Goal: Task Accomplishment & Management: Complete application form

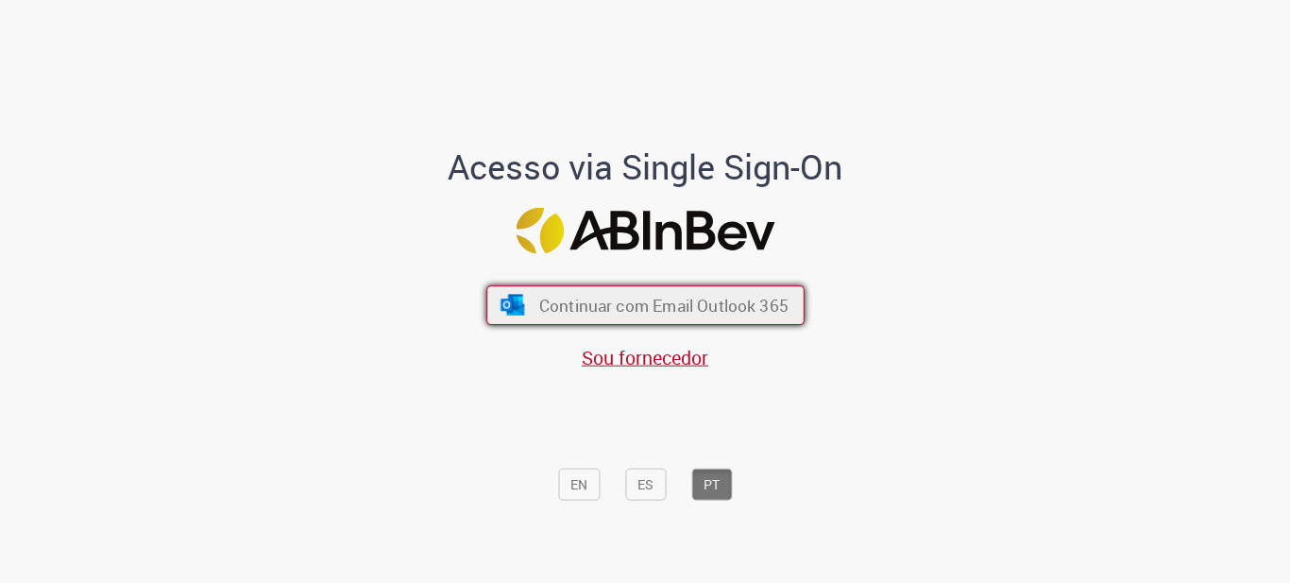
click at [711, 299] on span "Continuar com Email Outlook 365" at bounding box center [662, 305] width 249 height 22
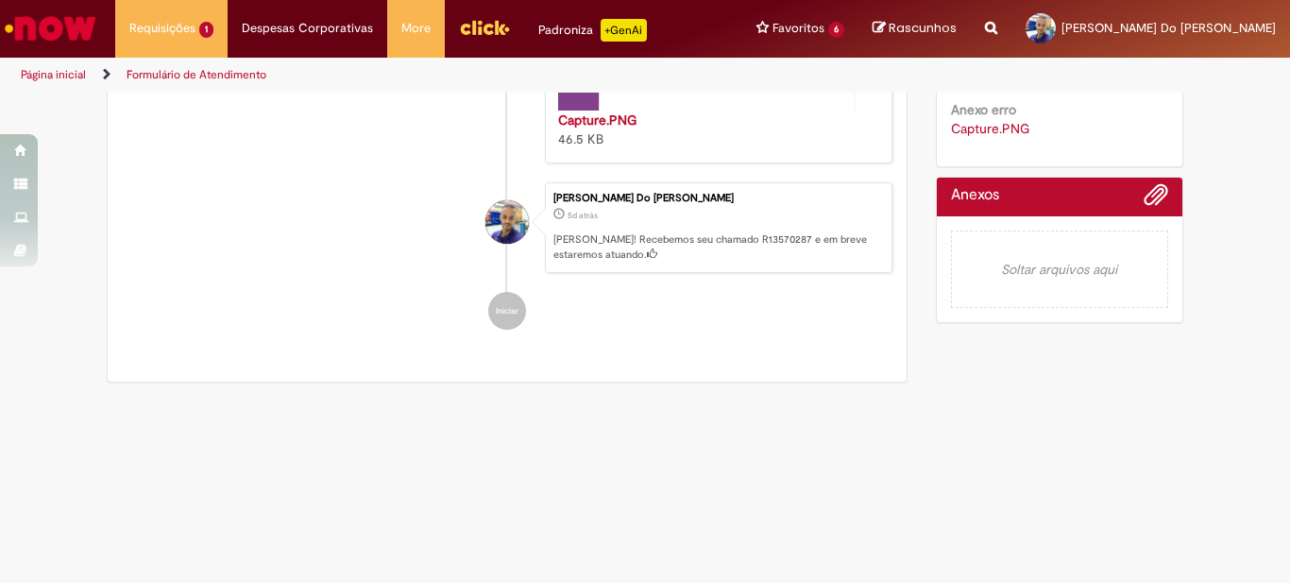
scroll to position [677, 0]
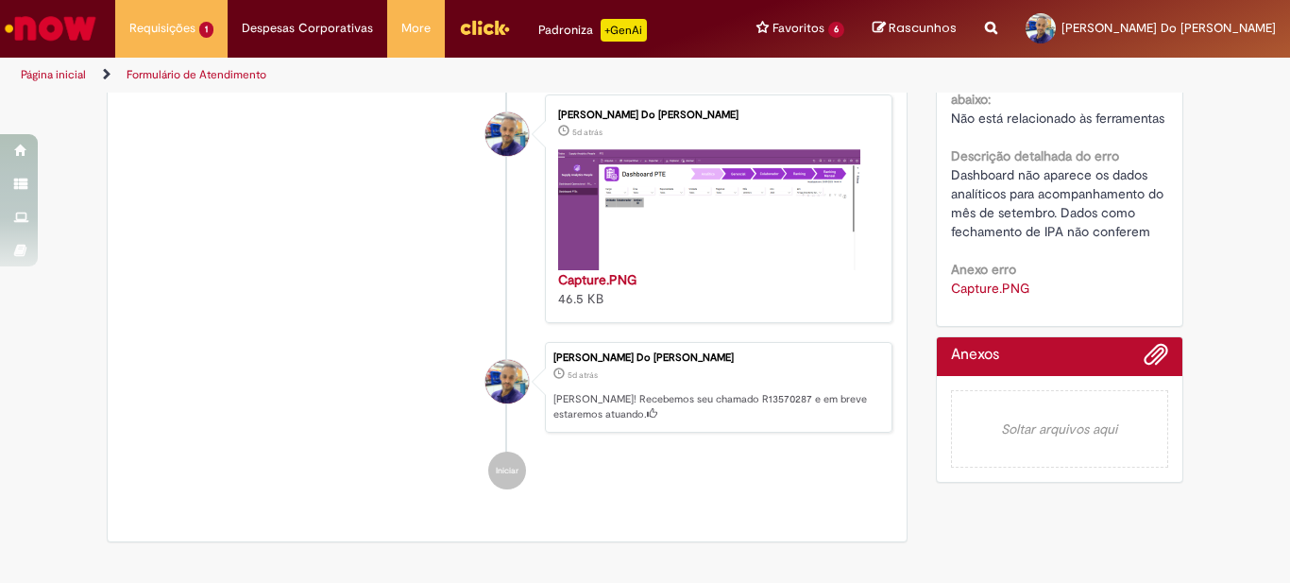
click at [497, 496] on div "Jackson Kleber Do Carmo Santos Martins" at bounding box center [507, 549] width 47 height 385
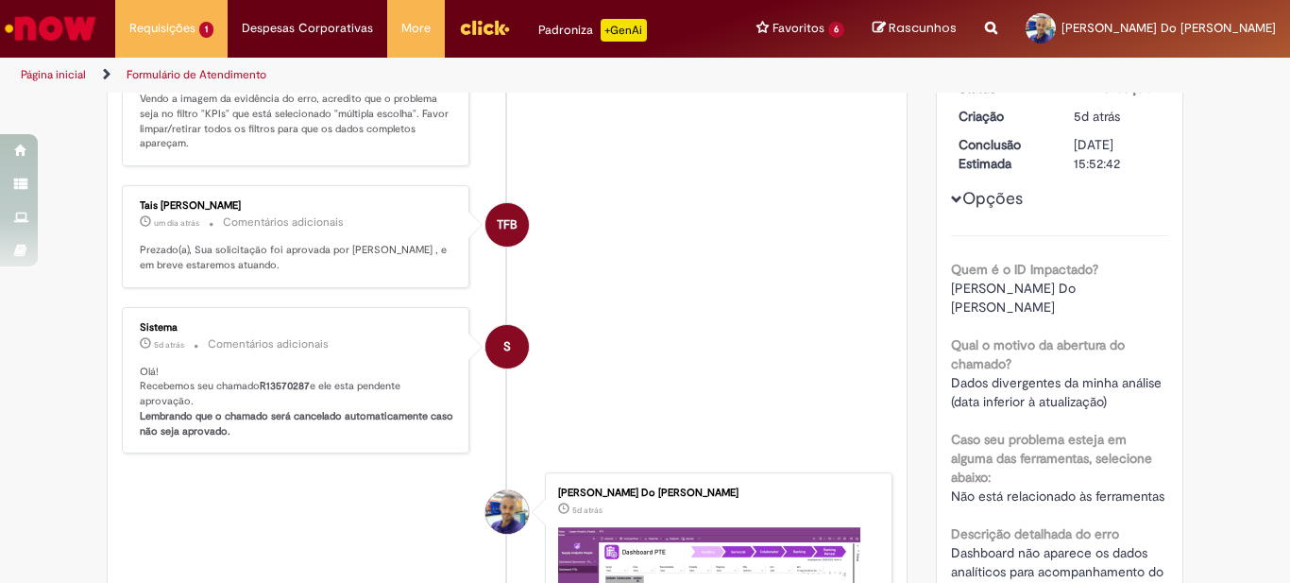
scroll to position [0, 0]
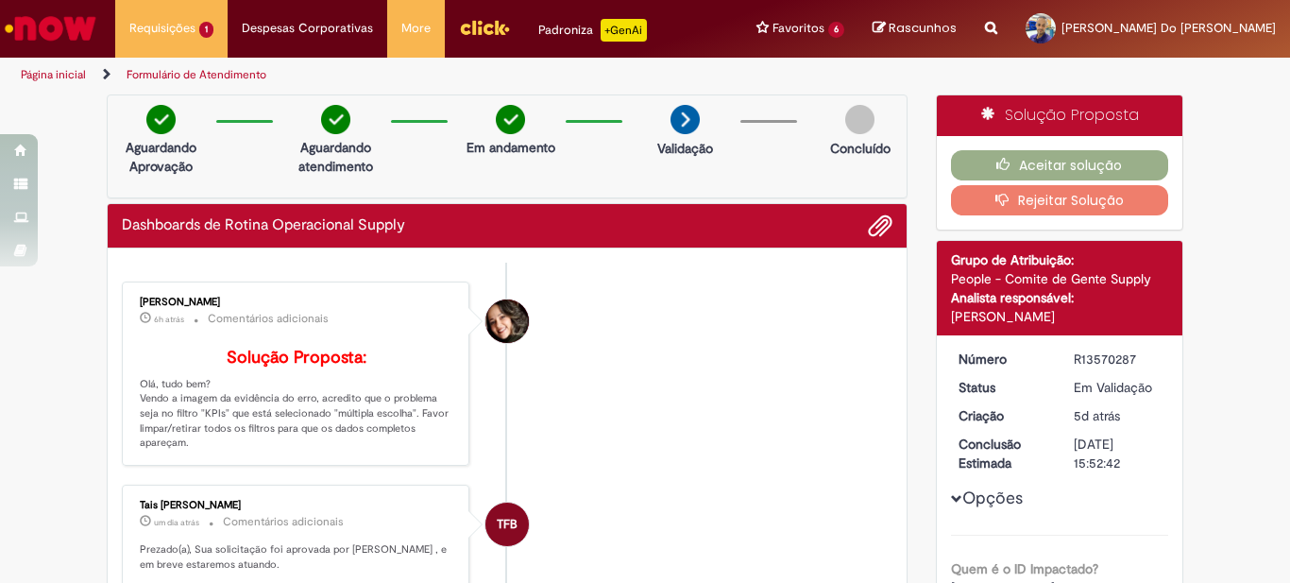
click at [596, 309] on li "Dayanne Gonsalves De Queiroz 6h atrás 6 horas atrás Comentários adicionais Solu…" at bounding box center [507, 373] width 771 height 184
click at [694, 221] on div "Dashboards de Rotina Operacional Supply" at bounding box center [507, 225] width 771 height 25
click at [883, 221] on span "Adicionar anexos" at bounding box center [880, 226] width 23 height 23
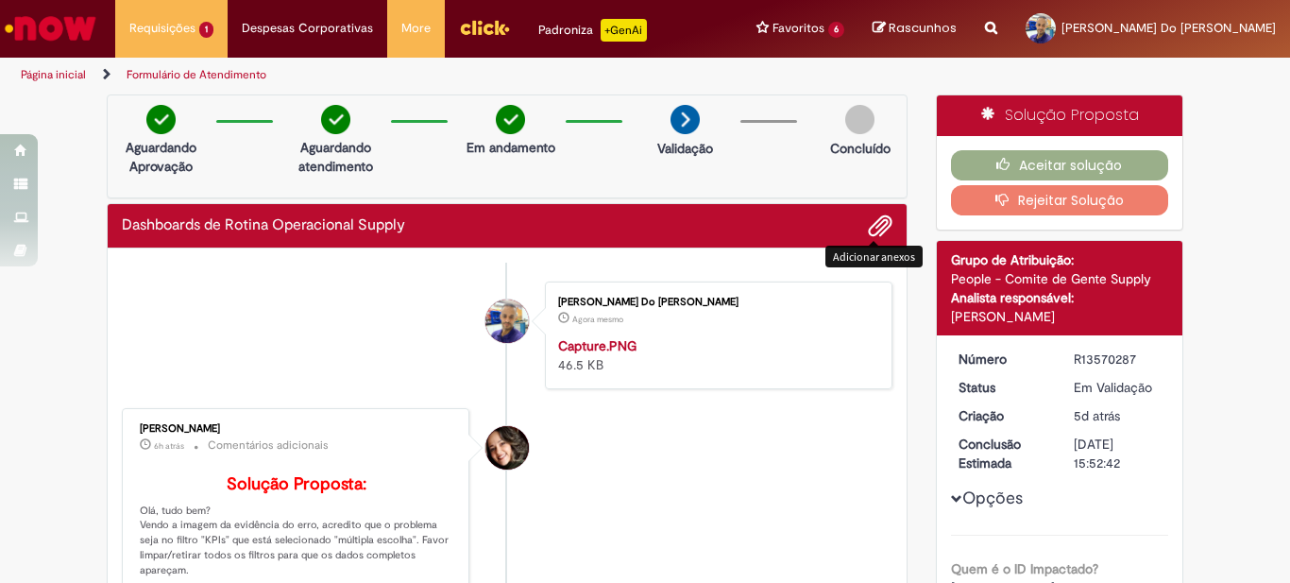
click at [682, 328] on div "Jackson Kleber Do Carmo Santos Martins Agora mesmo Agora mesmo Capture.PNG 46.5…" at bounding box center [719, 335] width 336 height 96
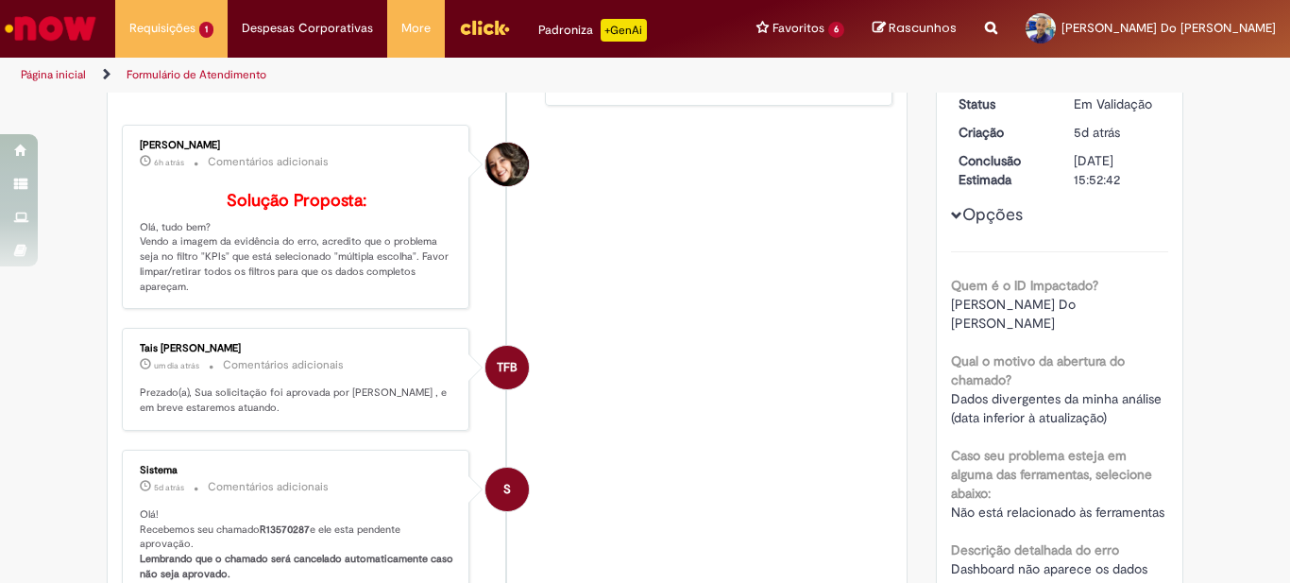
scroll to position [94, 0]
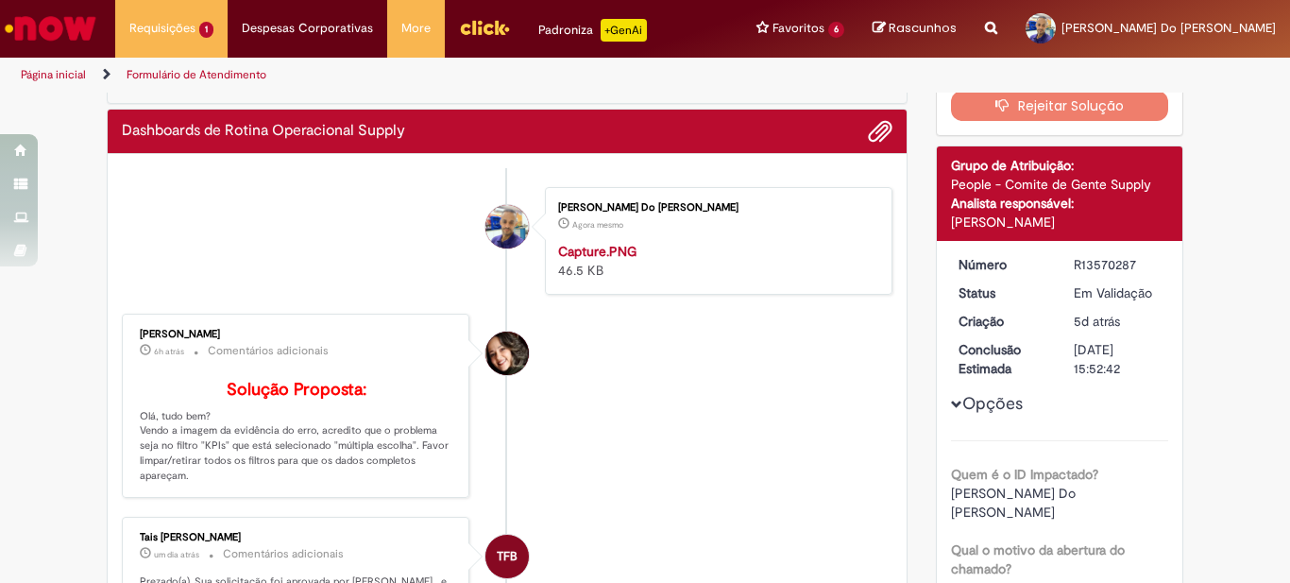
click at [451, 295] on li "Jackson Kleber Do Carmo Santos Martins Agora mesmo Agora mesmo Capture.PNG 46.5…" at bounding box center [507, 241] width 771 height 108
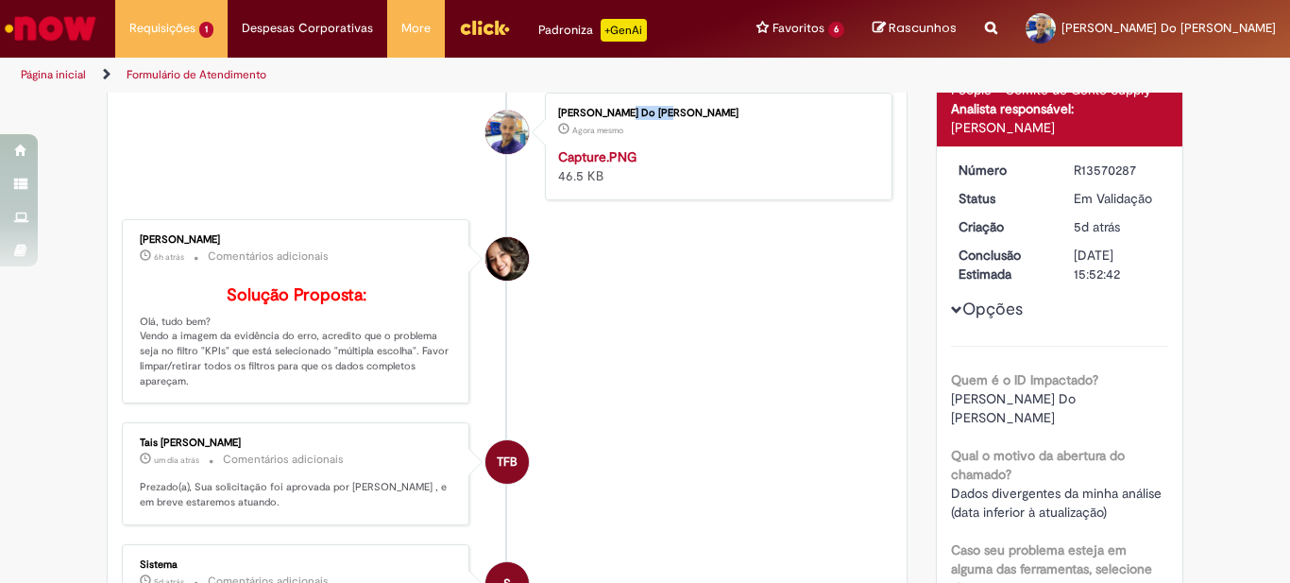
scroll to position [283, 0]
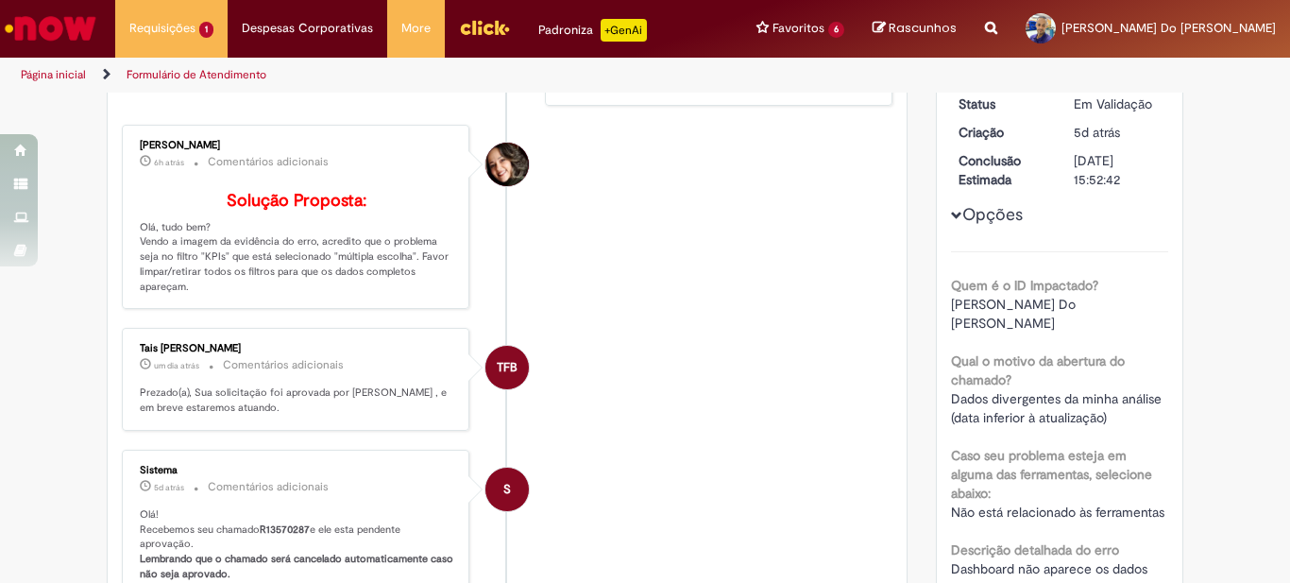
drag, startPoint x: 764, startPoint y: 257, endPoint x: 665, endPoint y: 186, distance: 121.9
drag, startPoint x: 665, startPoint y: 186, endPoint x: 512, endPoint y: 141, distance: 159.6
click at [512, 141] on div "Histórico de tíquete" at bounding box center [507, 205] width 47 height 385
click at [594, 53] on img "Histórico de tíquete" at bounding box center [715, 53] width 315 height 0
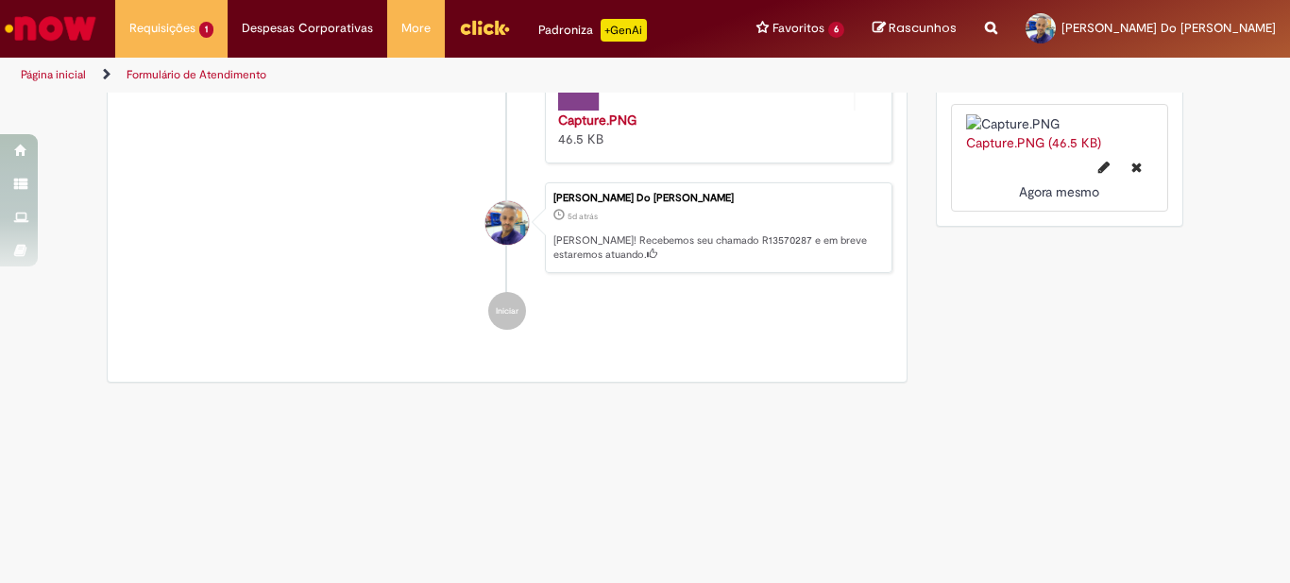
scroll to position [737, 0]
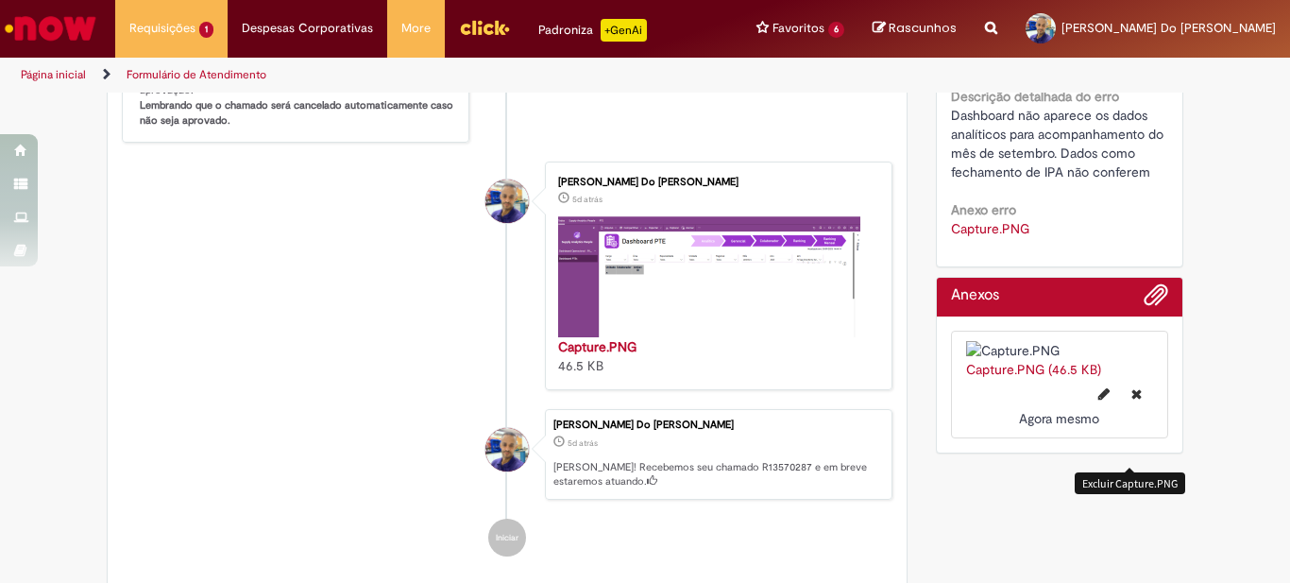
click at [1132, 409] on button "Excluir Capture.PNG" at bounding box center [1136, 394] width 33 height 30
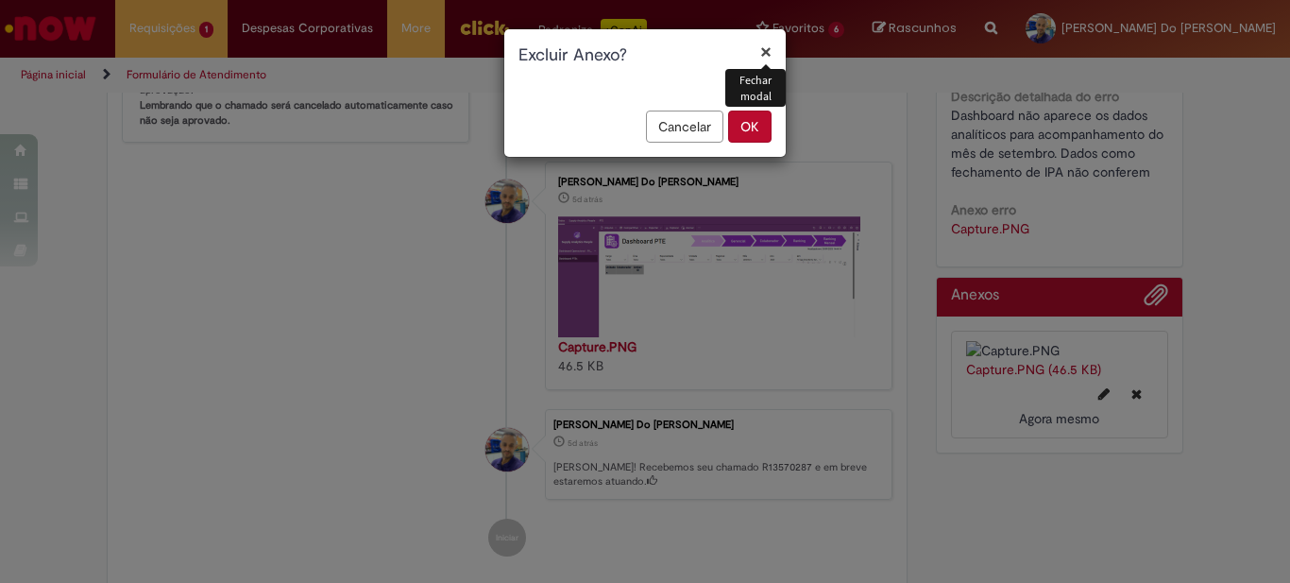
click at [734, 123] on button "OK" at bounding box center [749, 127] width 43 height 32
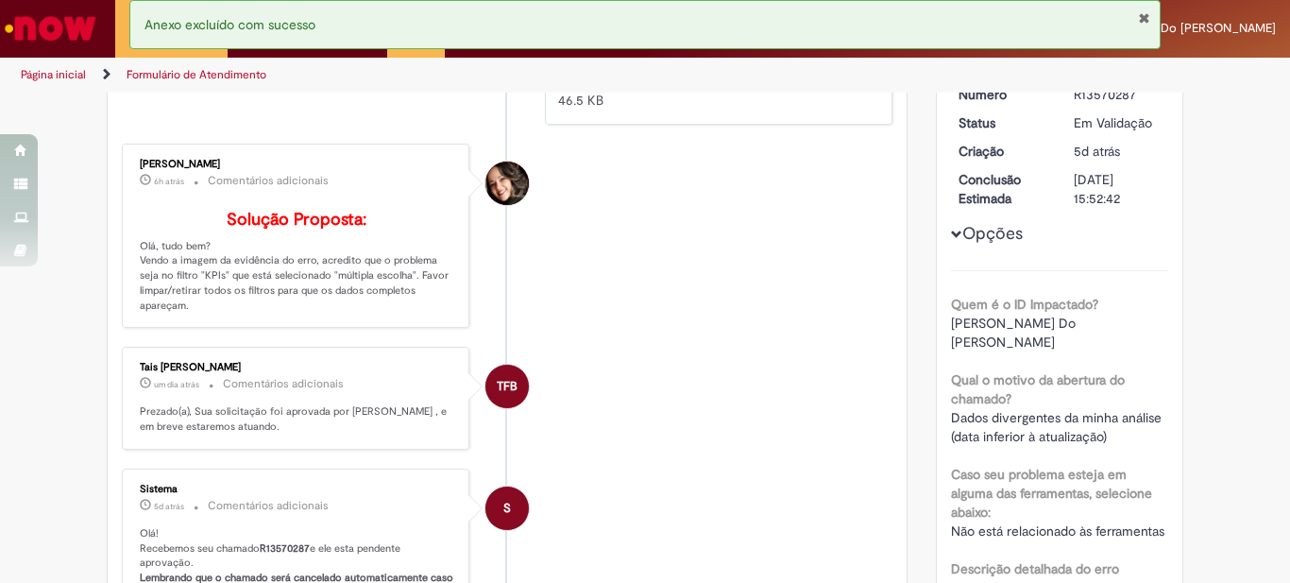
scroll to position [76, 0]
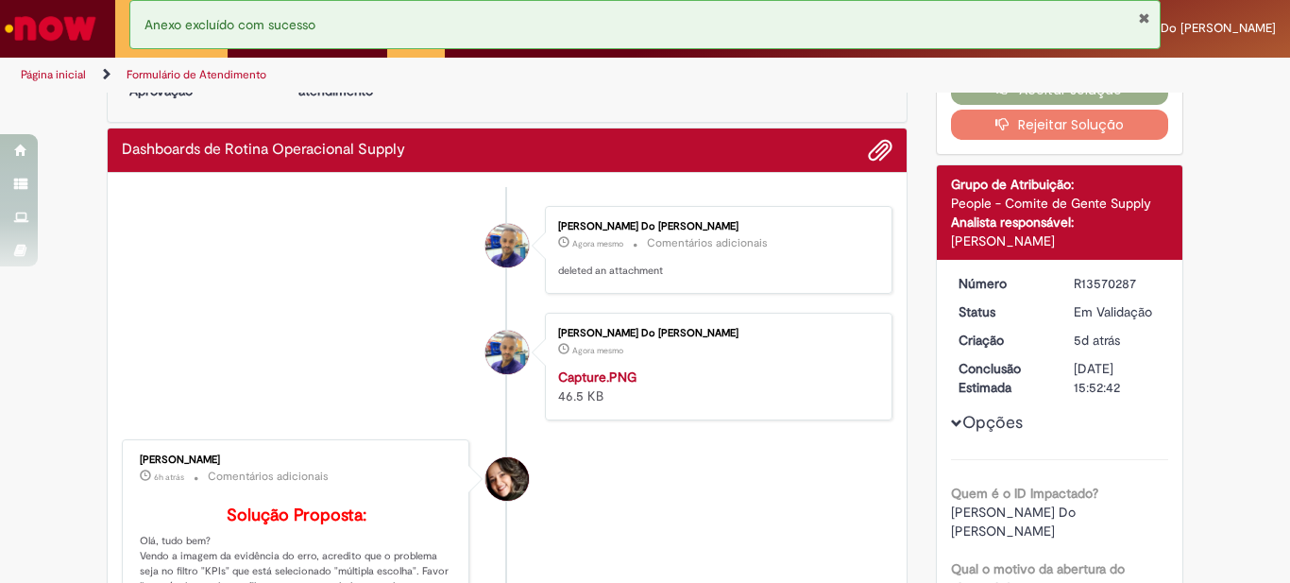
click at [951, 421] on span "Opções para R13570287" at bounding box center [956, 422] width 11 height 11
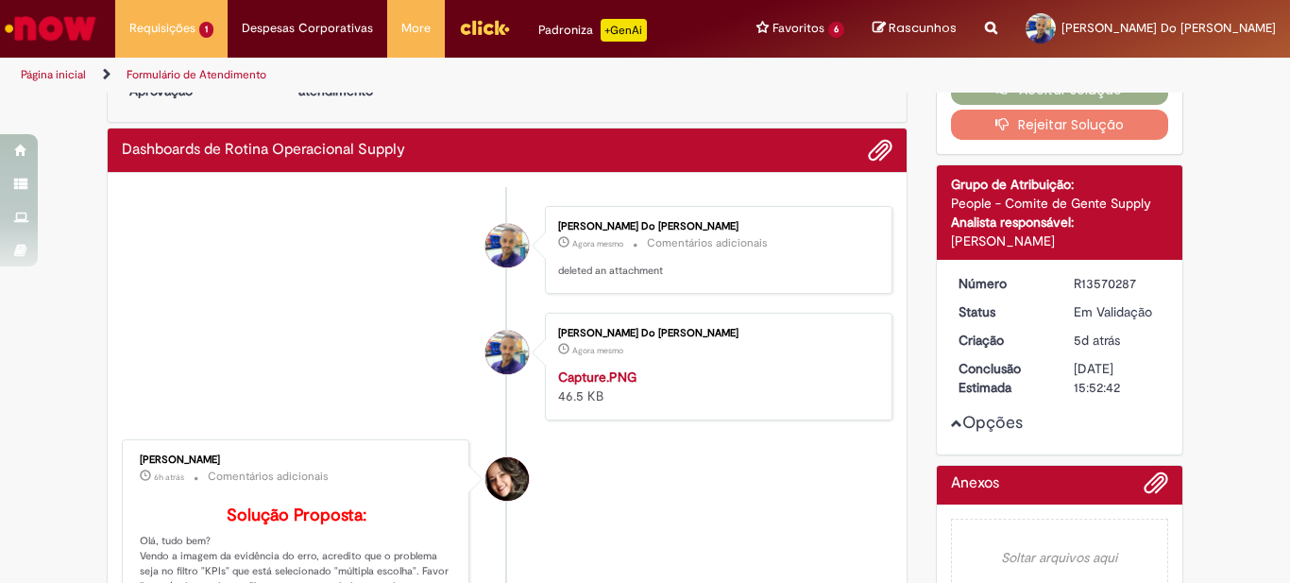
click at [951, 427] on span "Opções para R13570287" at bounding box center [956, 422] width 11 height 11
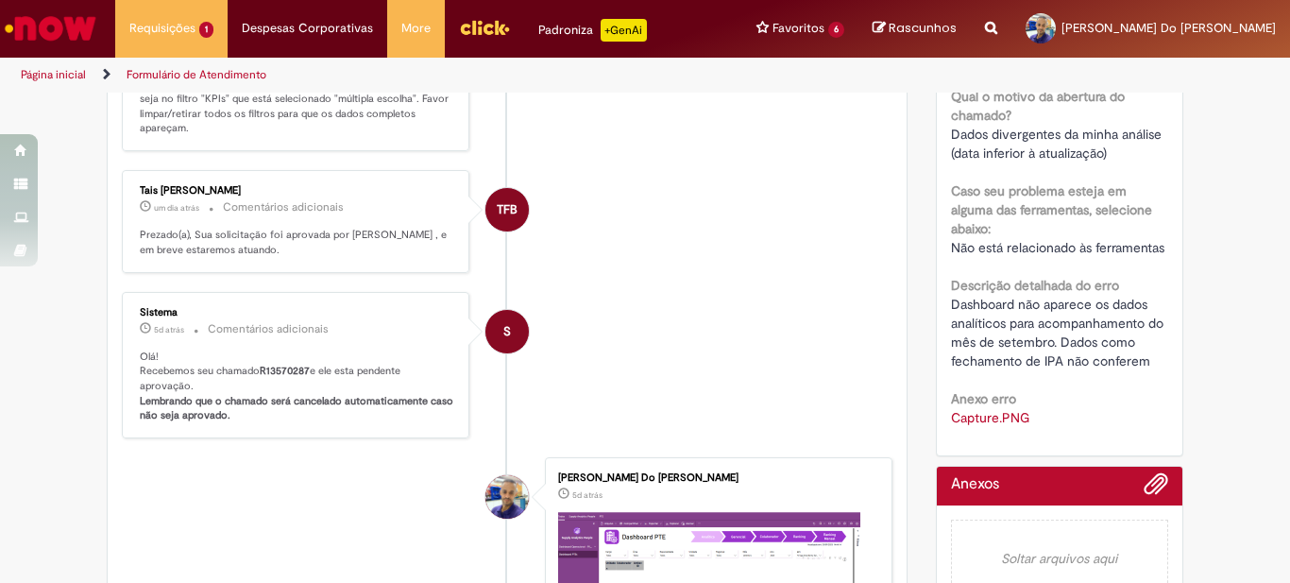
scroll to position [737, 0]
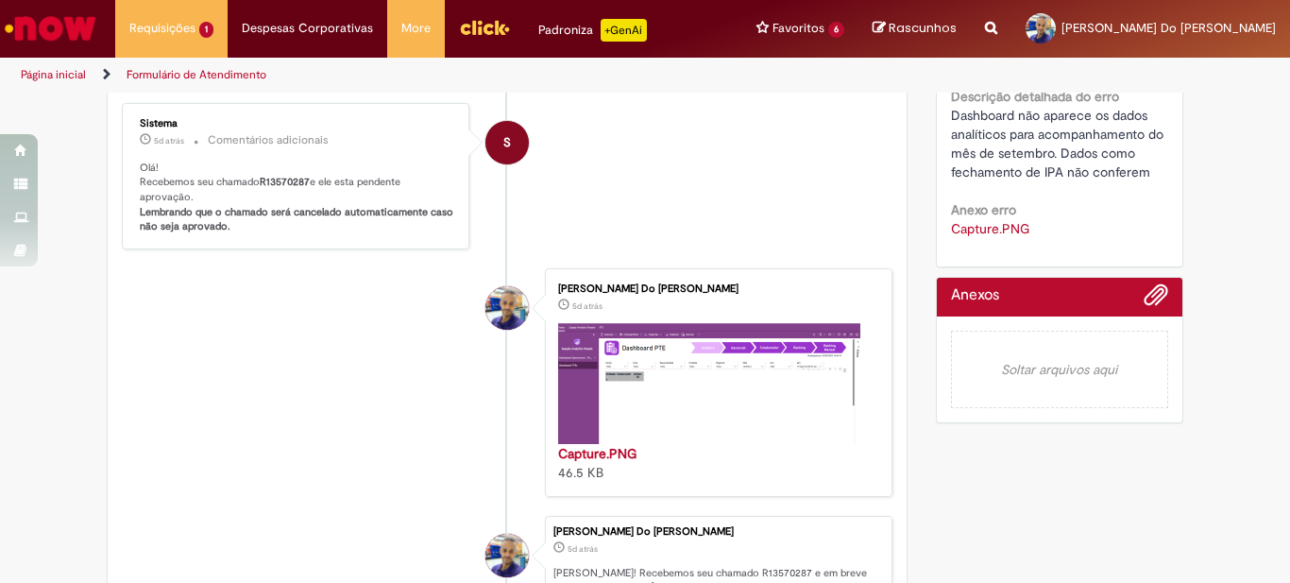
click at [992, 364] on em "Soltar arquivos aqui" at bounding box center [1060, 369] width 218 height 77
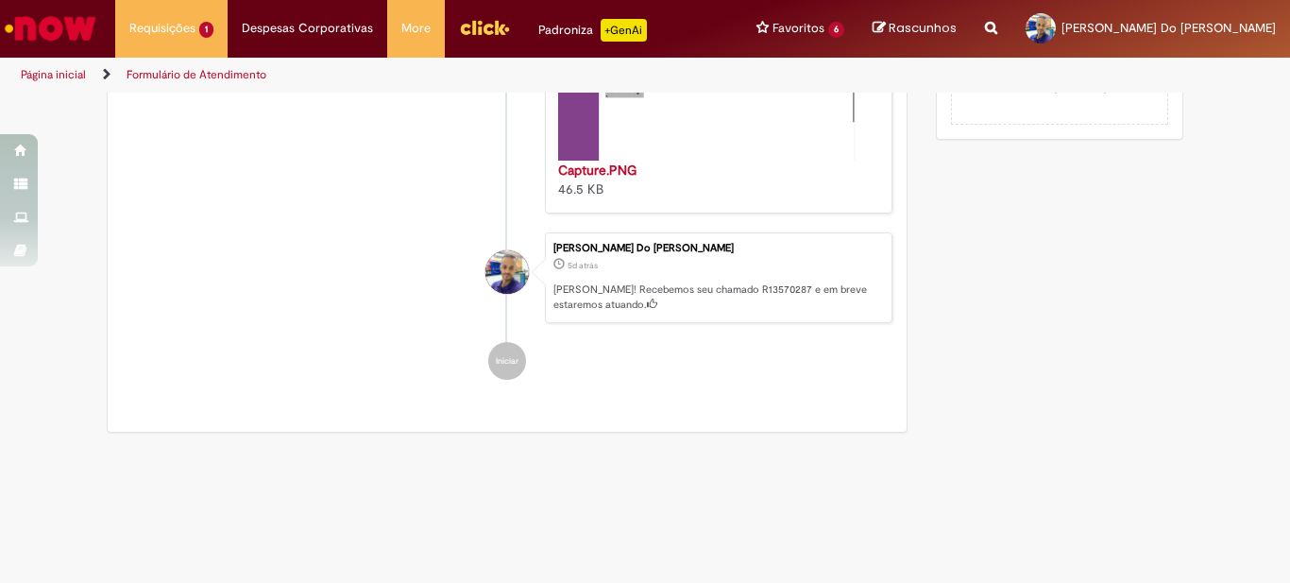
scroll to position [1220, 0]
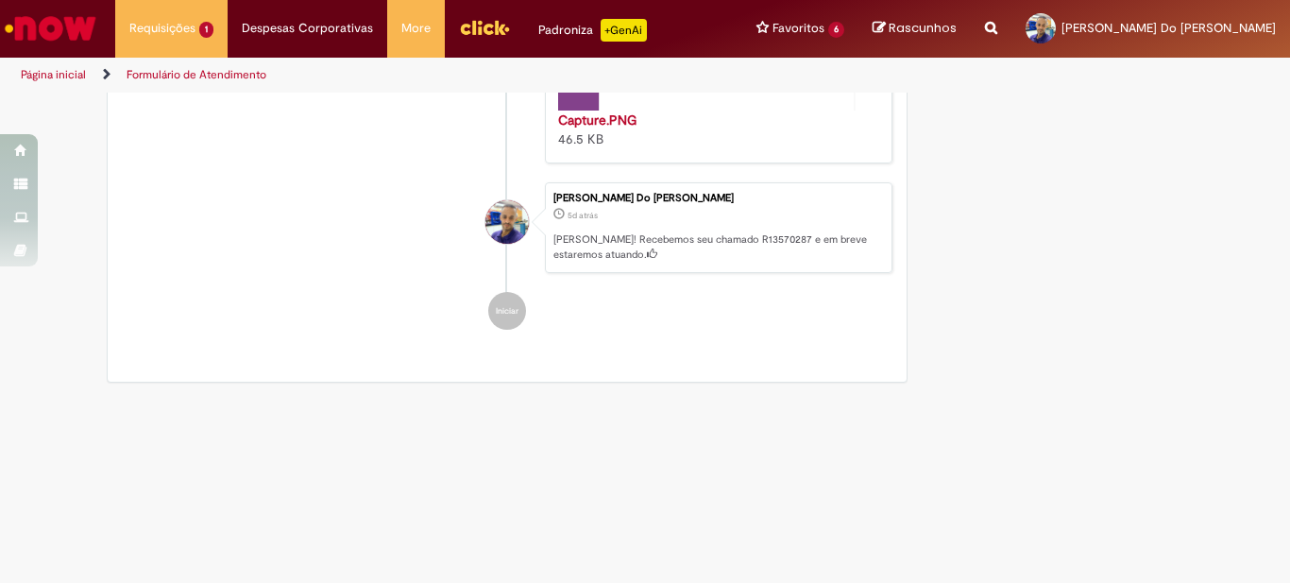
click at [519, 319] on div "Jackson Kleber Do Carmo Santos Martins" at bounding box center [507, 389] width 47 height 385
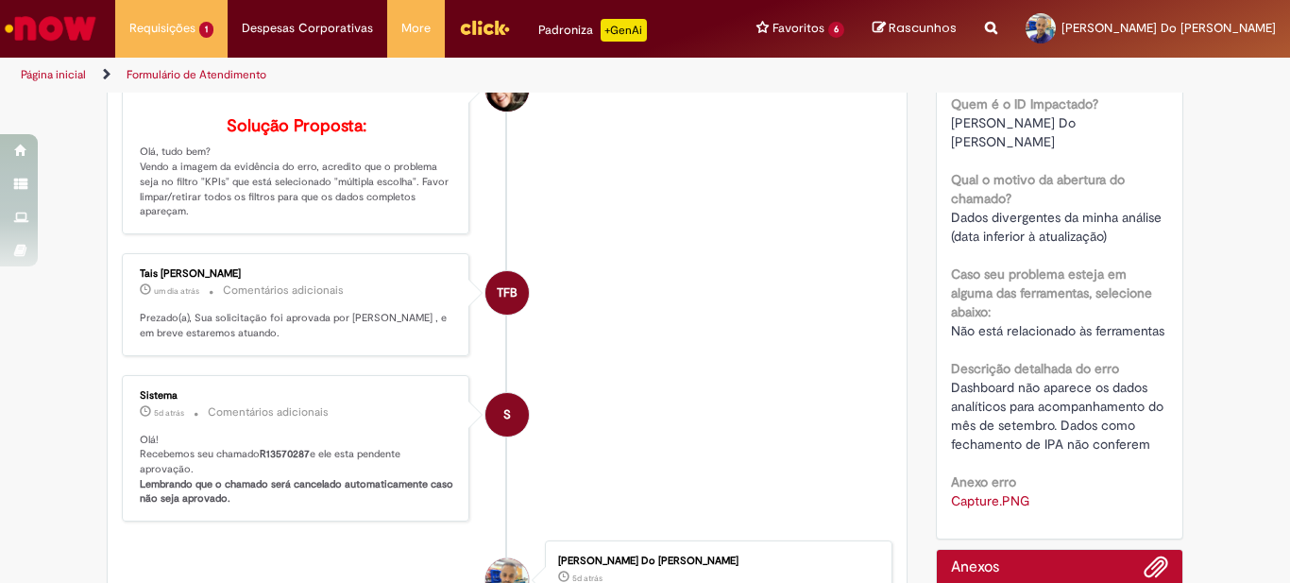
scroll to position [87, 0]
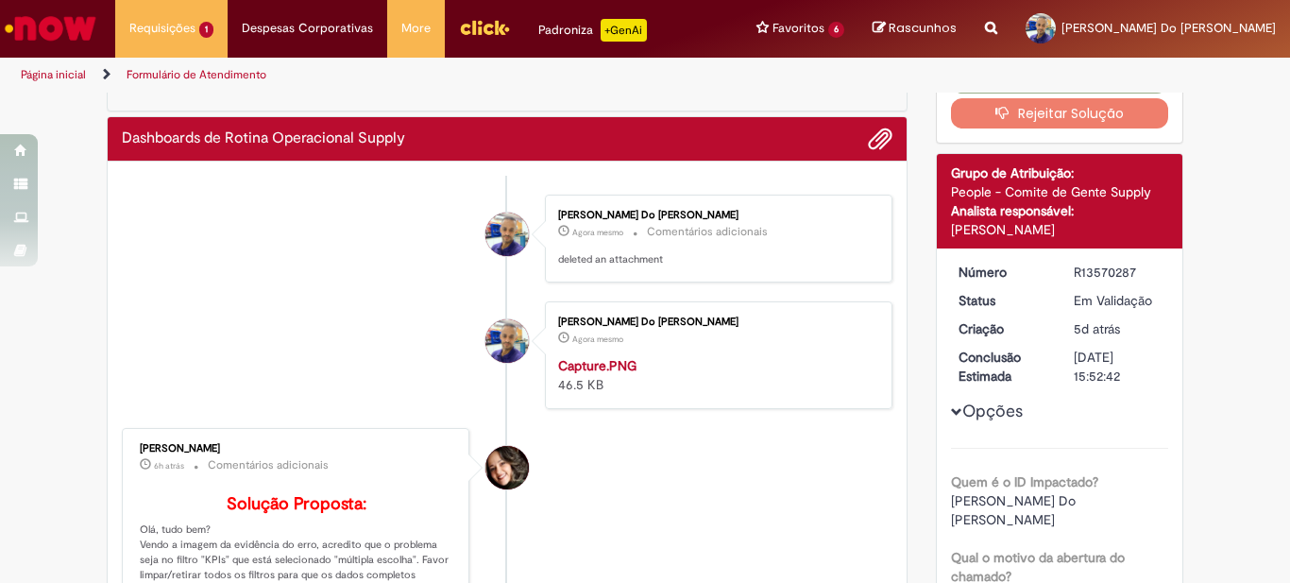
click at [735, 269] on div "Jackson Kleber Do Carmo Santos Martins Agora mesmo Agora mesmo Comentários adic…" at bounding box center [719, 238] width 336 height 77
drag, startPoint x: 714, startPoint y: 254, endPoint x: 797, endPoint y: 230, distance: 86.7
click at [720, 252] on p "deleted an attachment" at bounding box center [715, 259] width 315 height 15
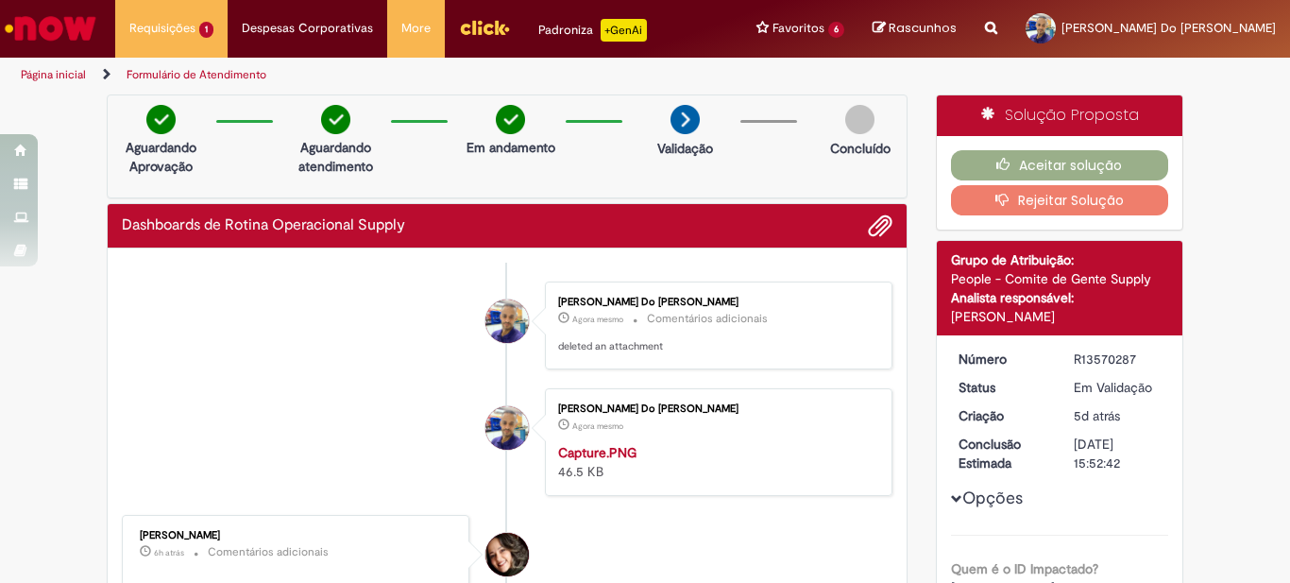
click at [1037, 201] on button "Rejeitar Solução" at bounding box center [1060, 200] width 218 height 30
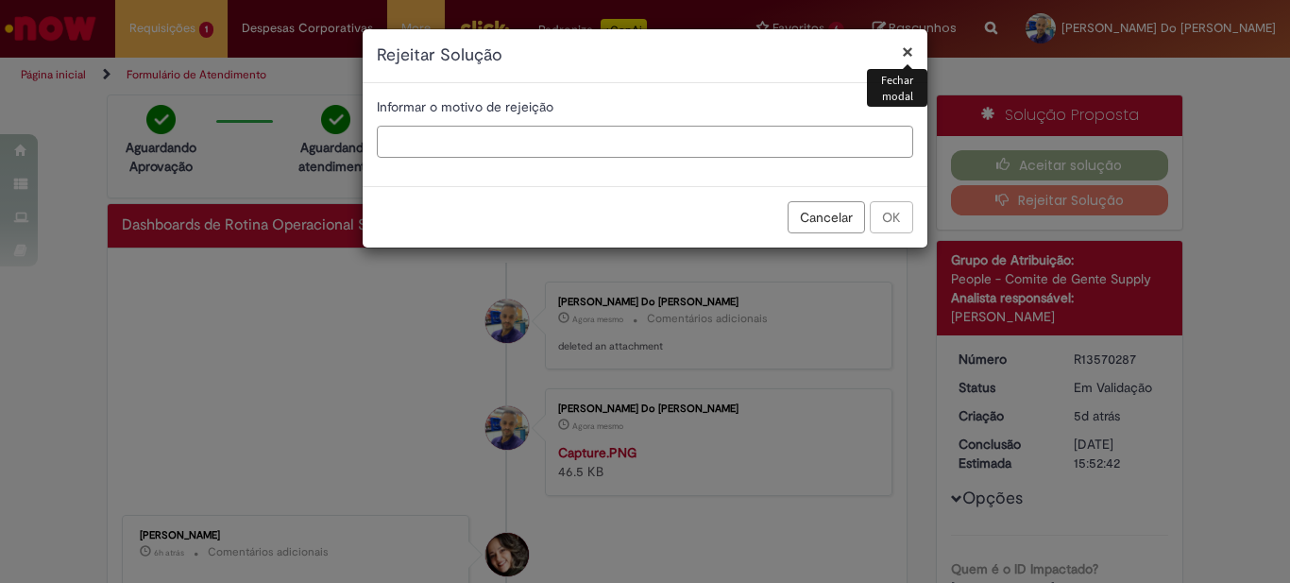
click at [616, 147] on input "text" at bounding box center [645, 142] width 536 height 32
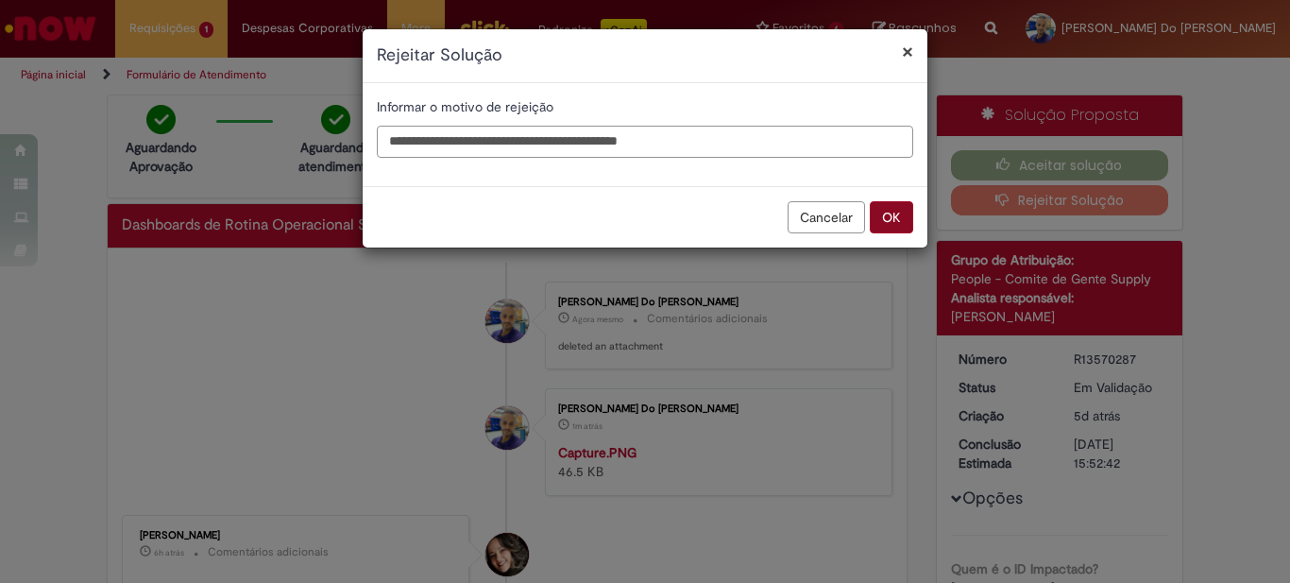
type input "**********"
click at [905, 223] on button "OK" at bounding box center [891, 217] width 43 height 32
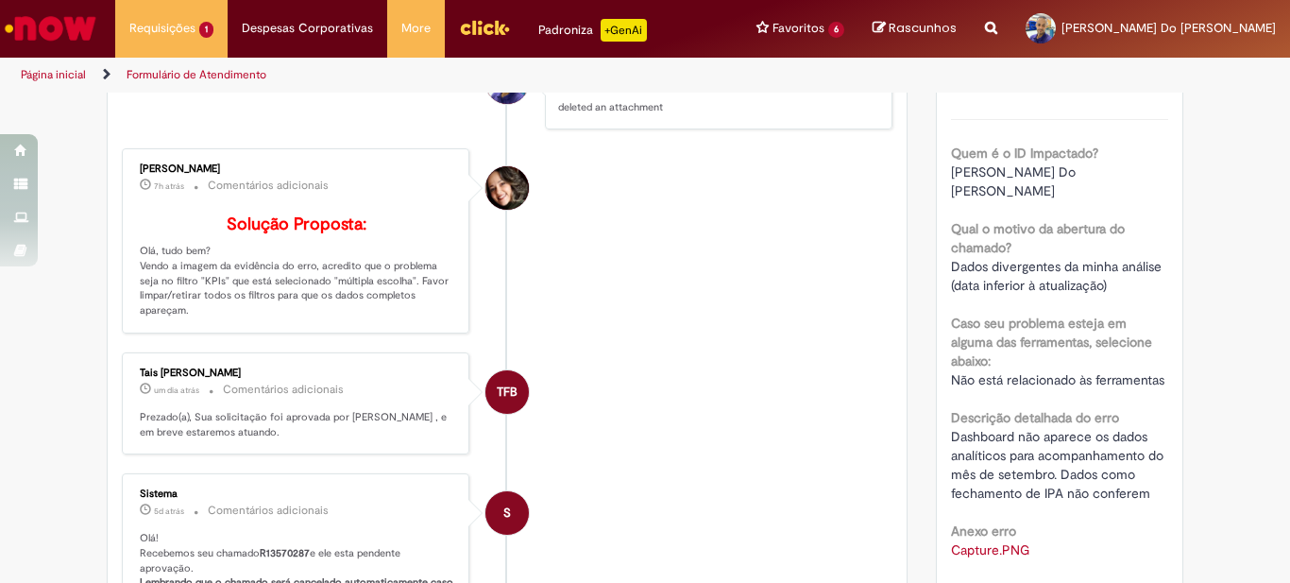
scroll to position [661, 0]
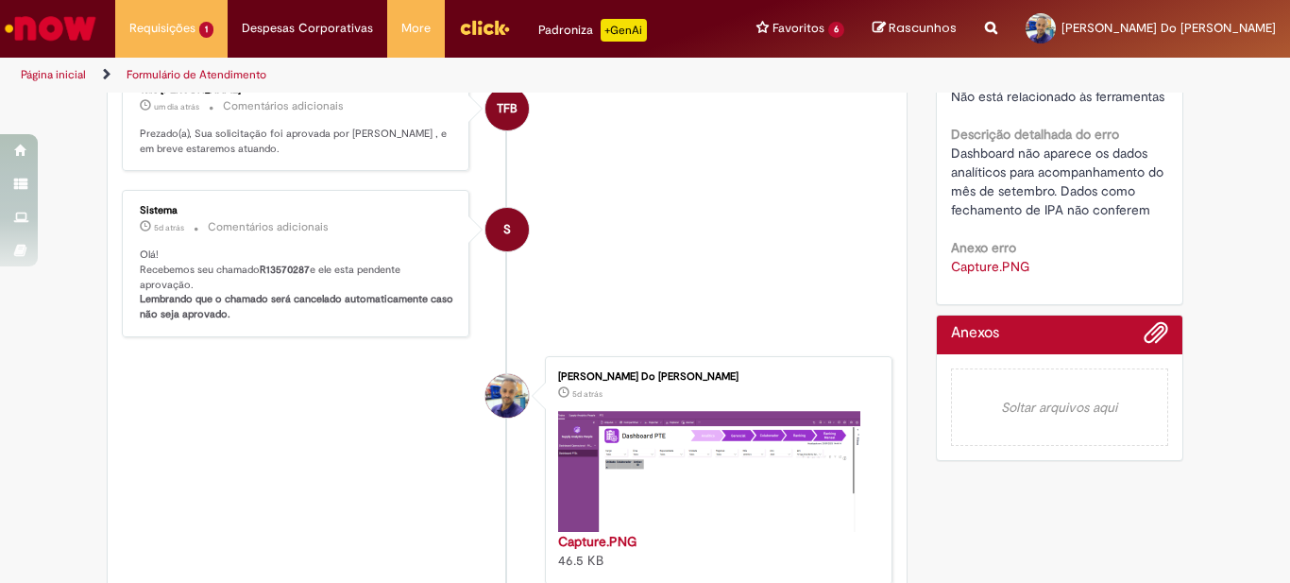
click at [1023, 351] on div at bounding box center [1060, 339] width 218 height 29
click at [1153, 345] on span "Adicionar anexos" at bounding box center [1156, 333] width 23 height 23
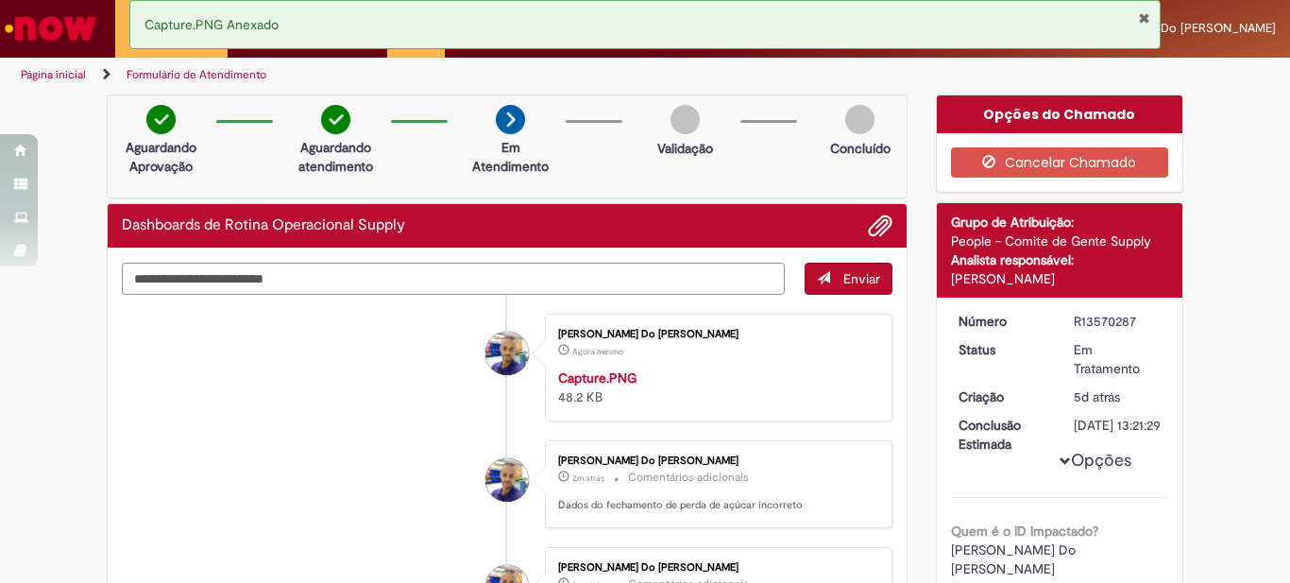
scroll to position [94, 0]
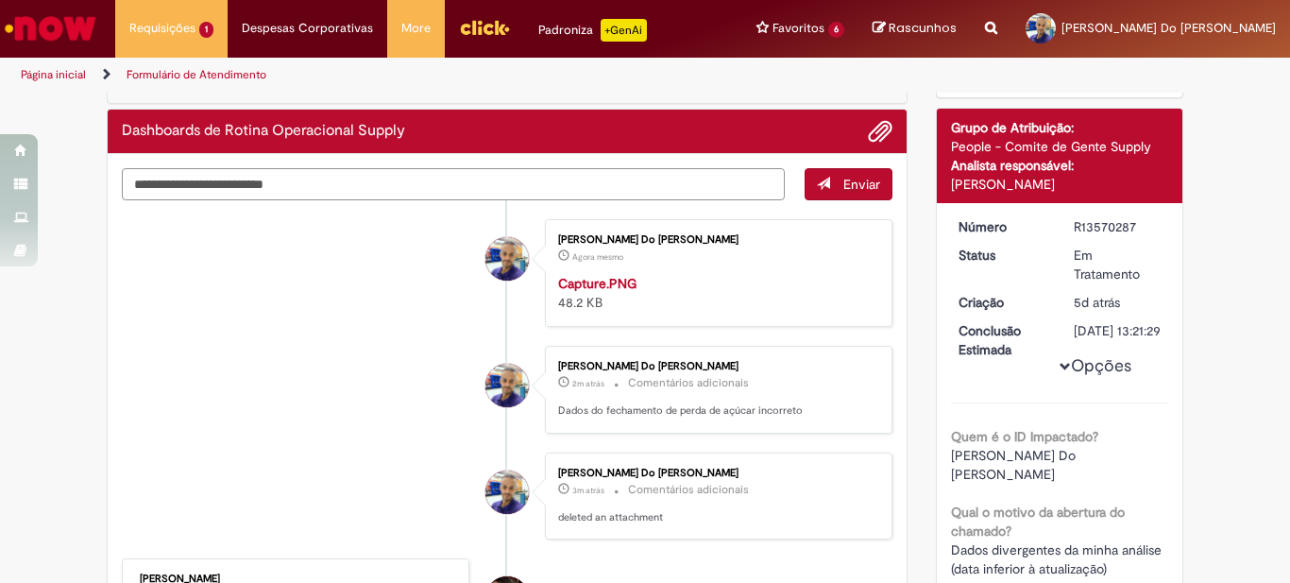
click at [567, 186] on textarea "Digite sua mensagem aqui..." at bounding box center [453, 184] width 663 height 32
click at [565, 184] on textarea "Digite sua mensagem aqui..." at bounding box center [453, 184] width 663 height 32
drag, startPoint x: 381, startPoint y: 192, endPoint x: 360, endPoint y: 189, distance: 21.0
click at [360, 189] on textarea "**********" at bounding box center [453, 184] width 663 height 32
click at [437, 183] on textarea "**********" at bounding box center [453, 184] width 663 height 32
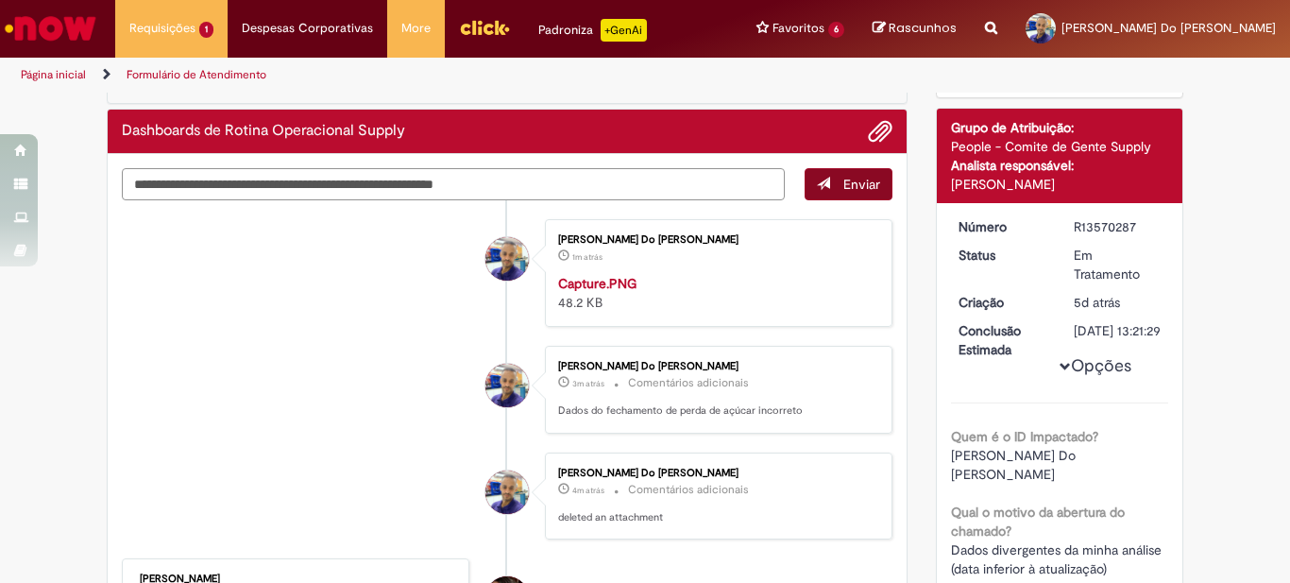
type textarea "**********"
click at [860, 189] on span "Enviar" at bounding box center [861, 184] width 37 height 17
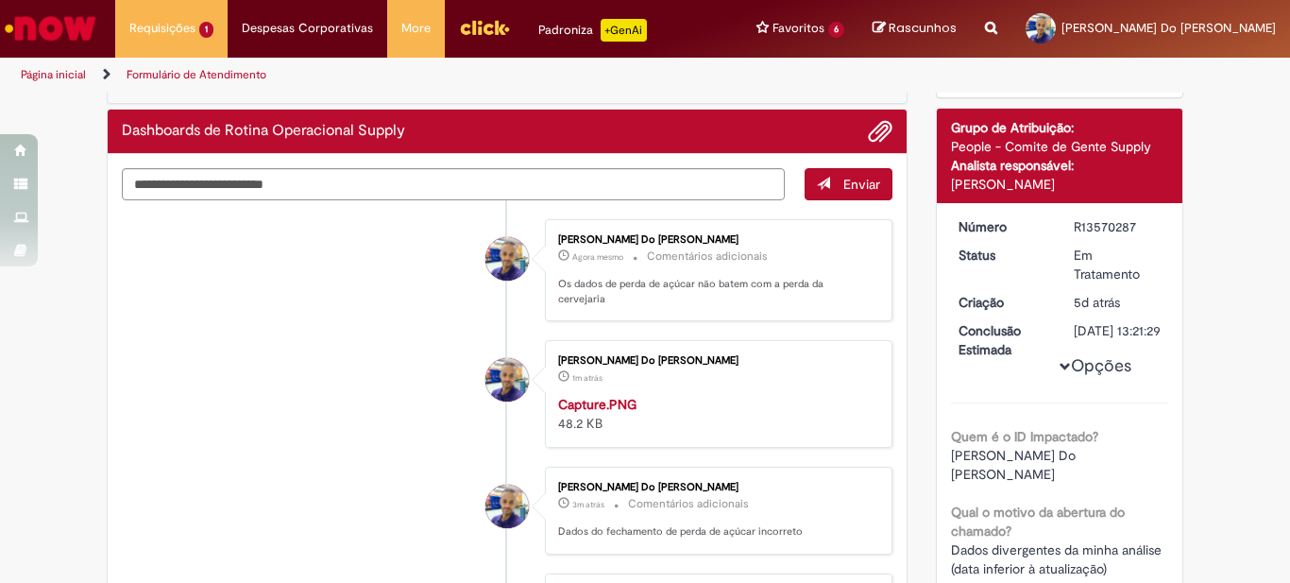
scroll to position [0, 0]
